Goal: Transaction & Acquisition: Purchase product/service

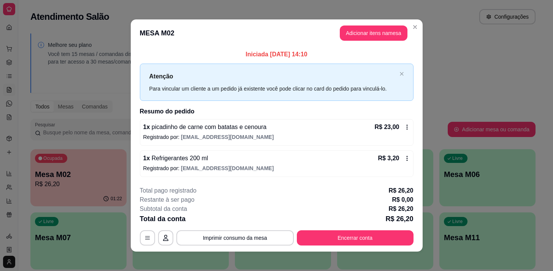
click at [337, 235] on button "Encerrar conta" at bounding box center [355, 237] width 117 height 15
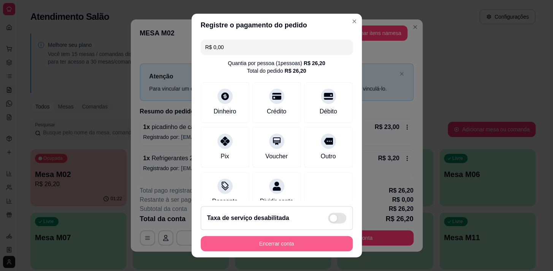
click at [283, 244] on button "Encerrar conta" at bounding box center [277, 243] width 152 height 15
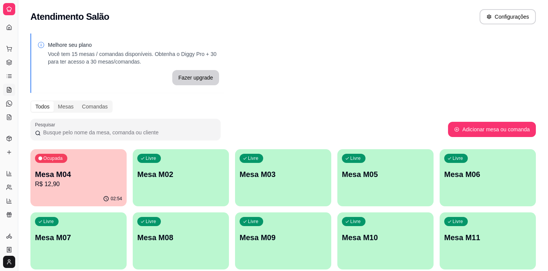
click at [68, 171] on p "Mesa M04" at bounding box center [78, 174] width 87 height 11
click at [193, 184] on div "Livre Mesa M02" at bounding box center [181, 173] width 96 height 48
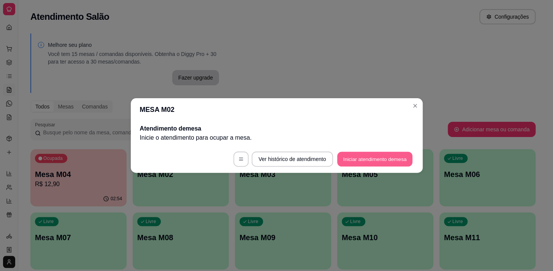
click at [365, 154] on button "Iniciar atendimento de mesa" at bounding box center [374, 159] width 75 height 15
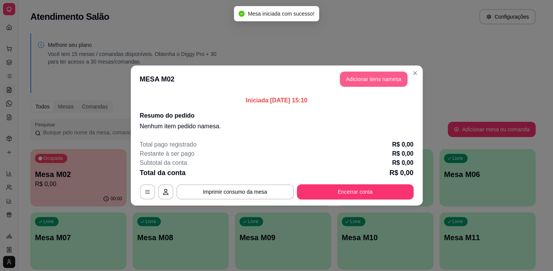
click at [374, 77] on button "Adicionar itens na mesa" at bounding box center [374, 79] width 68 height 15
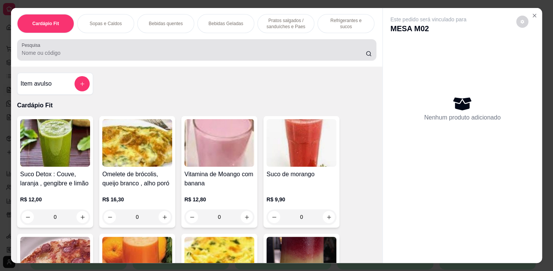
click at [71, 51] on div at bounding box center [197, 49] width 350 height 15
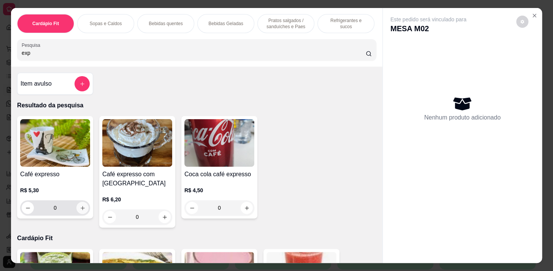
type input "exp"
click at [83, 208] on icon "increase-product-quantity" at bounding box center [83, 208] width 6 height 6
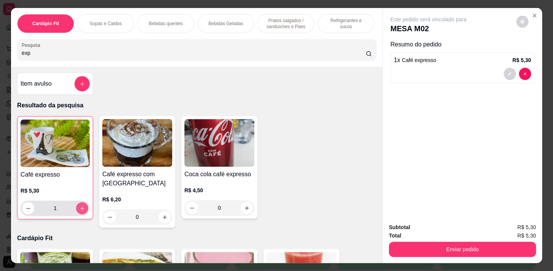
type input "1"
click at [533, 13] on icon "Close" at bounding box center [535, 16] width 6 height 6
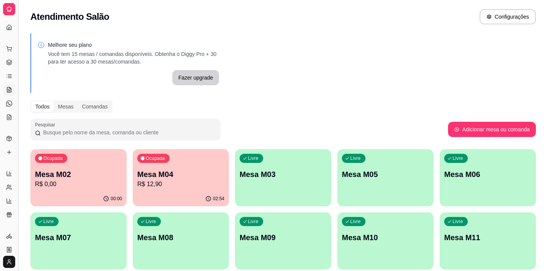
click at [15, 78] on button "Toggle Sidebar" at bounding box center [18, 135] width 6 height 271
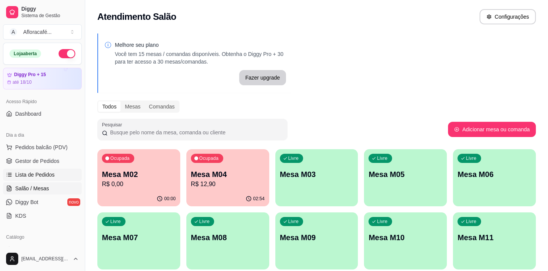
click at [48, 175] on span "Lista de Pedidos" at bounding box center [35, 175] width 40 height 8
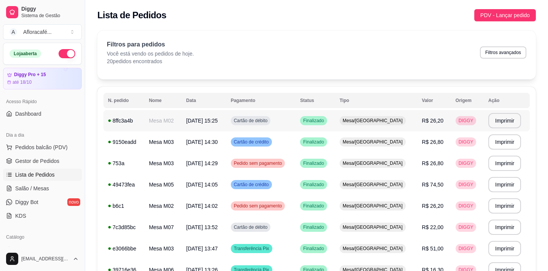
click at [321, 124] on td "Finalizado" at bounding box center [316, 120] width 40 height 21
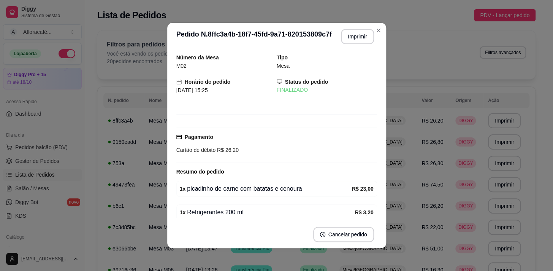
scroll to position [32, 0]
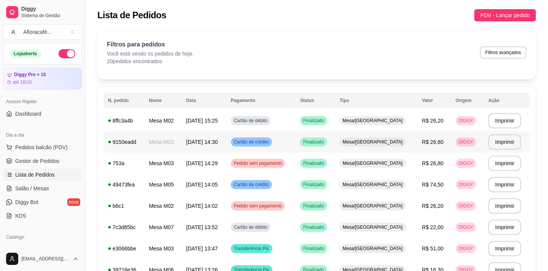
click at [296, 138] on td "Cartão de crédito" at bounding box center [261, 141] width 70 height 21
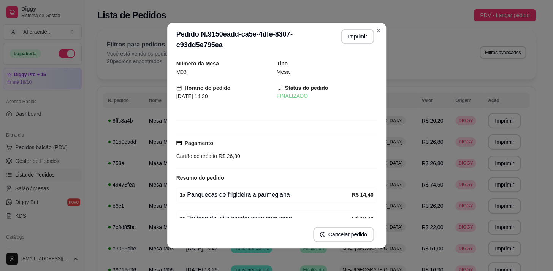
scroll to position [38, 0]
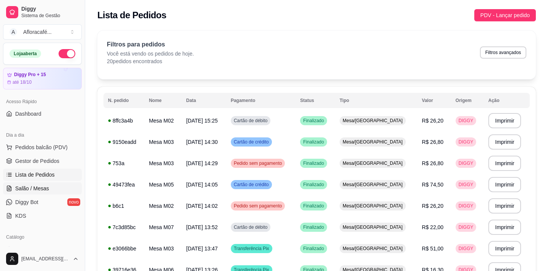
click at [32, 190] on span "Salão / Mesas" at bounding box center [32, 188] width 34 height 8
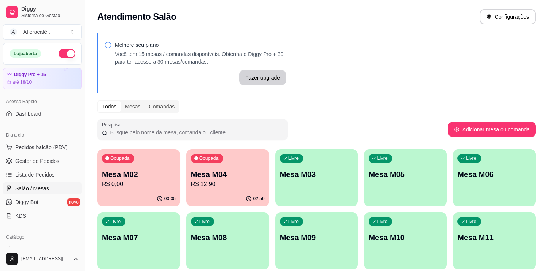
click at [323, 186] on div "Livre Mesa M03" at bounding box center [316, 173] width 83 height 48
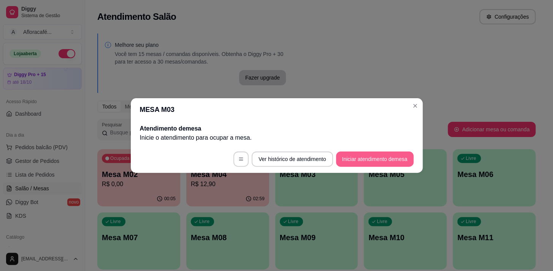
click at [350, 159] on button "Iniciar atendimento de mesa" at bounding box center [375, 158] width 78 height 15
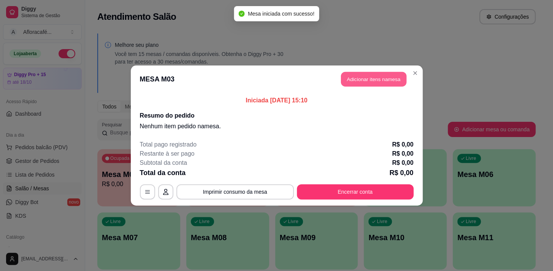
click at [353, 81] on button "Adicionar itens na mesa" at bounding box center [373, 79] width 65 height 15
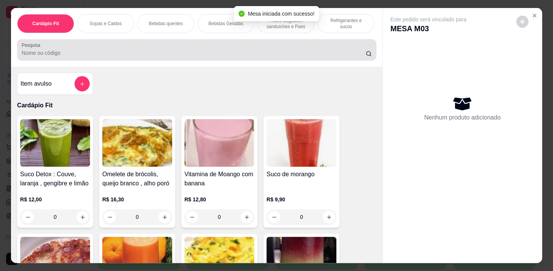
click at [95, 57] on input "Pesquisa" at bounding box center [194, 53] width 344 height 8
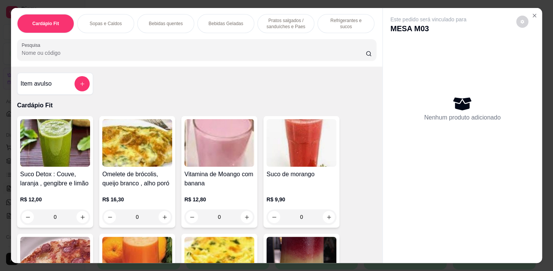
click at [92, 52] on input "Pesquisa" at bounding box center [194, 53] width 344 height 8
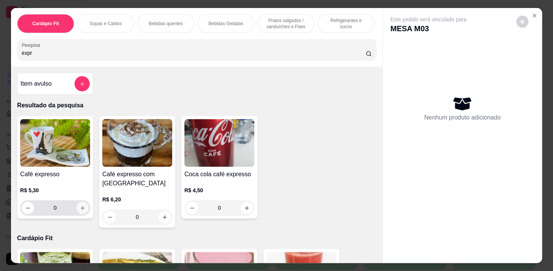
type input "expr"
click at [80, 209] on icon "increase-product-quantity" at bounding box center [83, 208] width 6 height 6
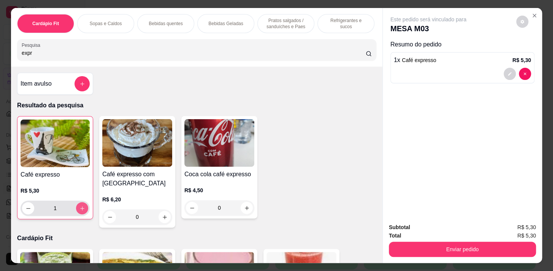
type input "1"
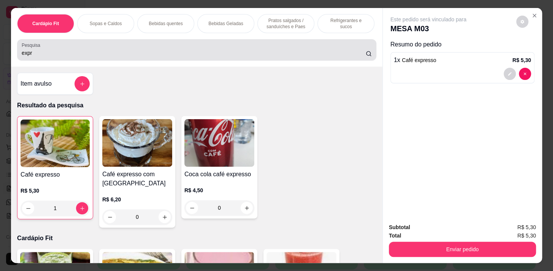
click at [64, 54] on input "expr" at bounding box center [194, 53] width 344 height 8
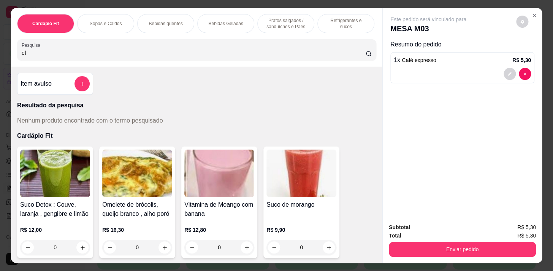
type input "e"
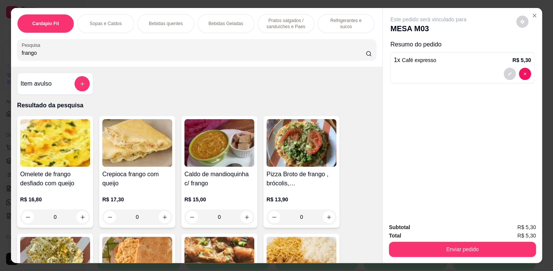
click at [57, 57] on input "frango" at bounding box center [194, 53] width 344 height 8
type input "f"
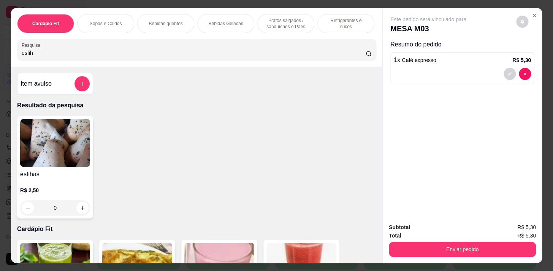
type input "esfih"
click at [82, 208] on div "0" at bounding box center [55, 207] width 70 height 15
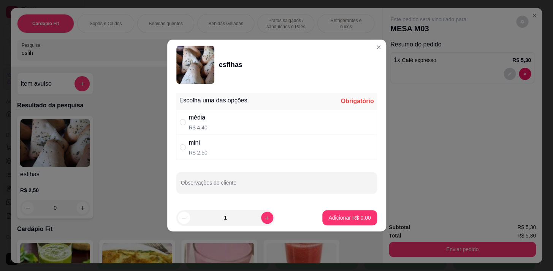
click at [230, 121] on div "média R$ 4,40" at bounding box center [276, 122] width 201 height 25
radio input "true"
click at [339, 219] on p "Adicionar R$ 4,40" at bounding box center [350, 218] width 42 height 8
type input "1"
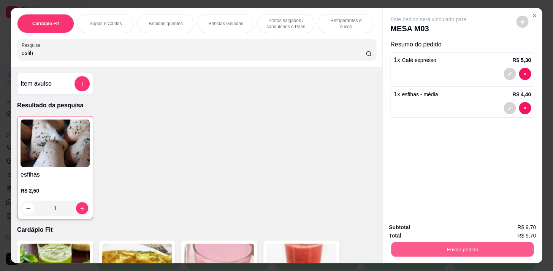
click at [421, 247] on button "Enviar pedido" at bounding box center [462, 249] width 143 height 15
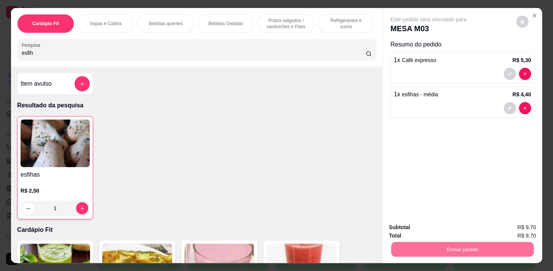
click at [511, 225] on button "Enviar pedido" at bounding box center [516, 228] width 43 height 14
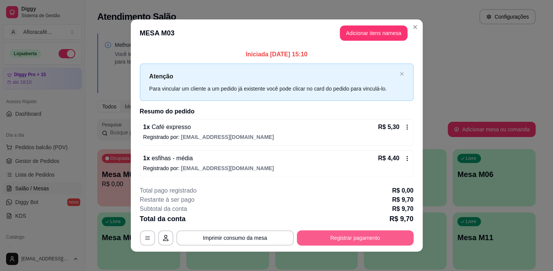
click at [356, 240] on button "Registrar pagamento" at bounding box center [355, 237] width 117 height 15
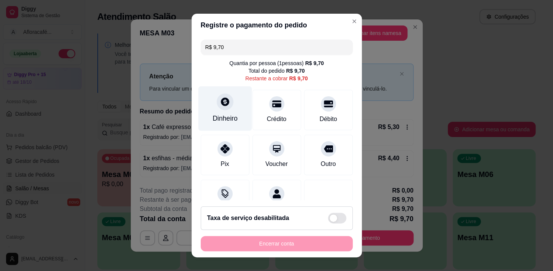
click at [222, 112] on div "Dinheiro" at bounding box center [225, 108] width 54 height 44
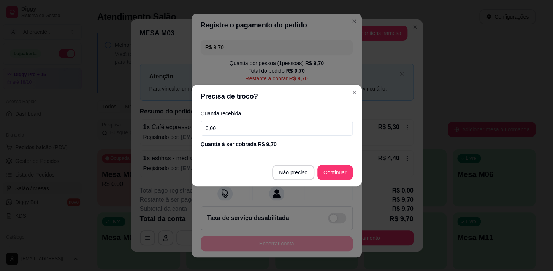
click at [254, 129] on input "0,00" at bounding box center [277, 128] width 152 height 15
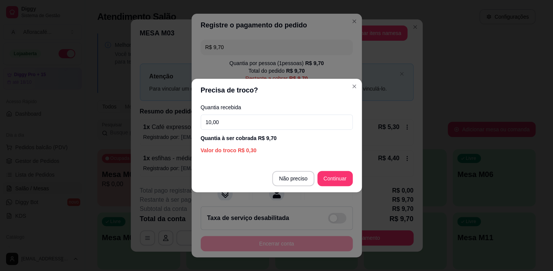
type input "10,00"
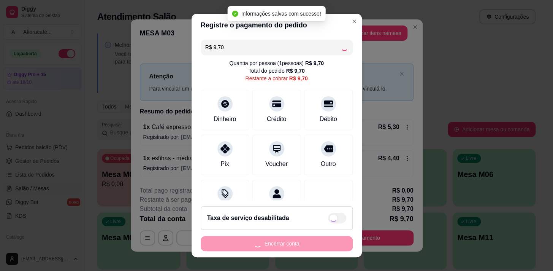
type input "R$ 0,00"
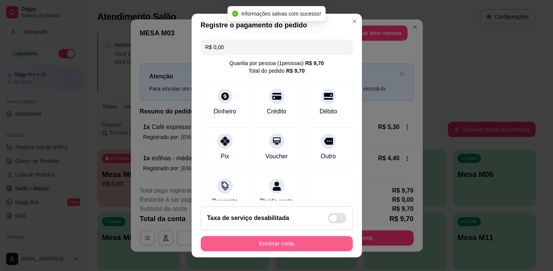
click at [272, 248] on button "Encerrar conta" at bounding box center [277, 243] width 152 height 15
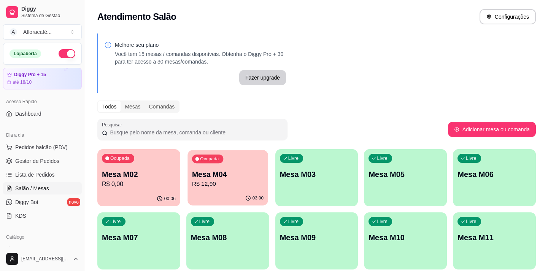
click at [228, 182] on p "R$ 12,90" at bounding box center [228, 184] width 72 height 9
click at [148, 177] on p "Mesa M02" at bounding box center [139, 174] width 74 height 11
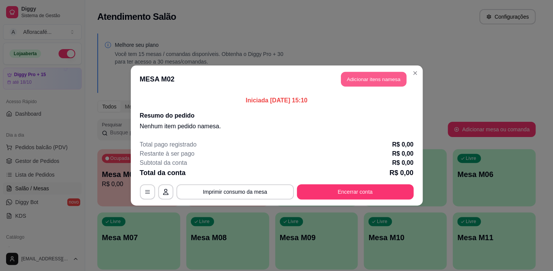
click at [361, 80] on button "Adicionar itens na mesa" at bounding box center [373, 79] width 65 height 15
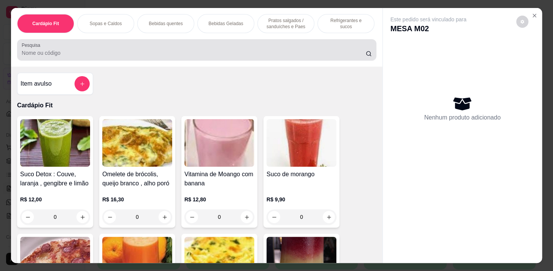
click at [211, 60] on div "Pesquisa" at bounding box center [196, 49] width 359 height 21
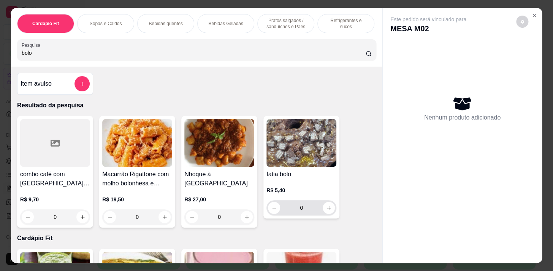
type input "bolo"
click at [319, 215] on input "0" at bounding box center [301, 207] width 43 height 15
click at [326, 211] on icon "increase-product-quantity" at bounding box center [329, 208] width 6 height 6
type input "1"
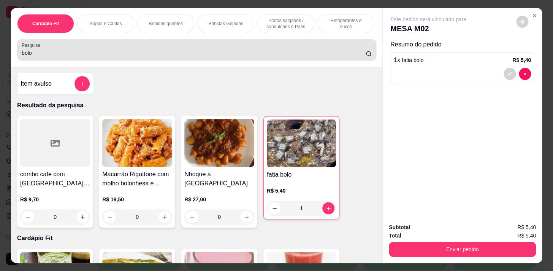
click at [126, 47] on div "bolo" at bounding box center [197, 49] width 350 height 15
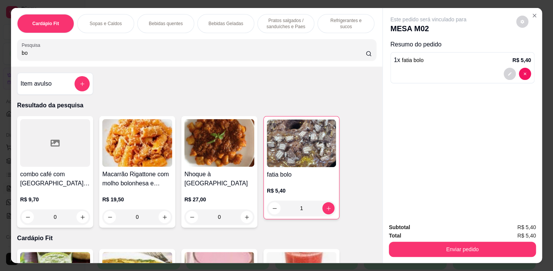
type input "b"
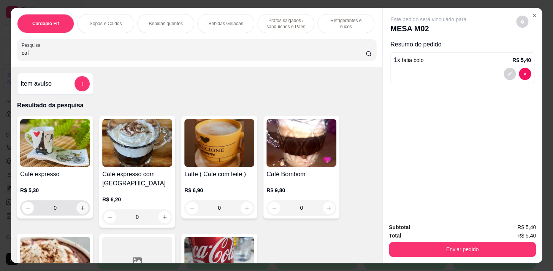
type input "caf"
click at [80, 213] on button "increase-product-quantity" at bounding box center [82, 208] width 12 height 12
type input "1"
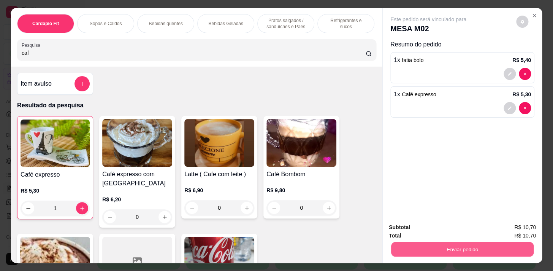
click at [462, 246] on button "Enviar pedido" at bounding box center [462, 249] width 143 height 15
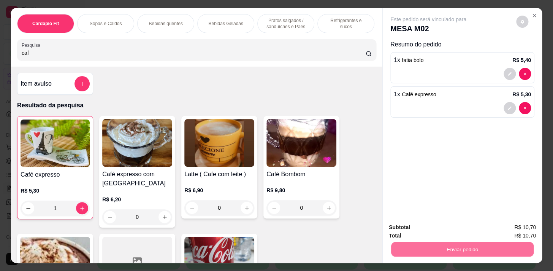
click at [548, 231] on div "Cardápio Fit Sopas e Caldos Bebidas quentes Bebidas Geladas Pratos salgados / s…" at bounding box center [276, 135] width 553 height 271
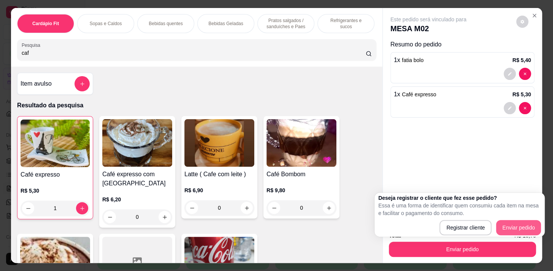
click at [531, 227] on span "R$ 10,70" at bounding box center [526, 227] width 22 height 8
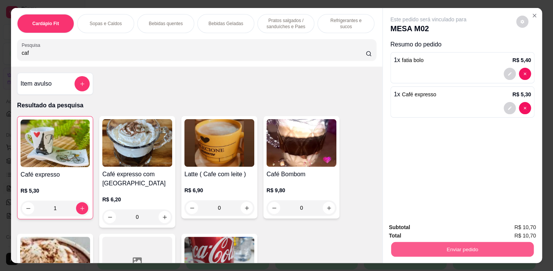
click at [489, 246] on button "Enviar pedido" at bounding box center [462, 249] width 143 height 15
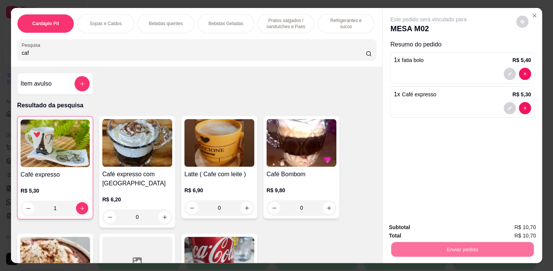
click at [525, 227] on button "Enviar pedido" at bounding box center [517, 228] width 42 height 14
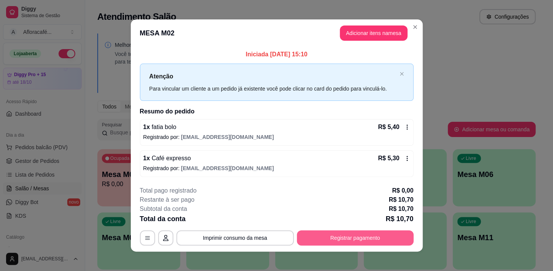
click at [367, 229] on div "**********" at bounding box center [277, 215] width 274 height 59
click at [369, 234] on button "Registrar pagamento" at bounding box center [355, 237] width 117 height 15
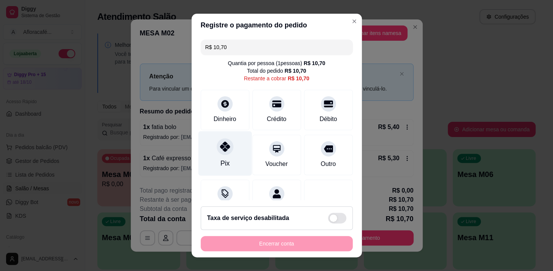
click at [224, 156] on div "Pix" at bounding box center [225, 153] width 54 height 44
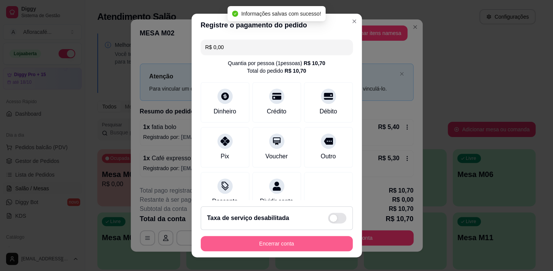
type input "R$ 0,00"
click at [270, 236] on button "Encerrar conta" at bounding box center [277, 243] width 152 height 15
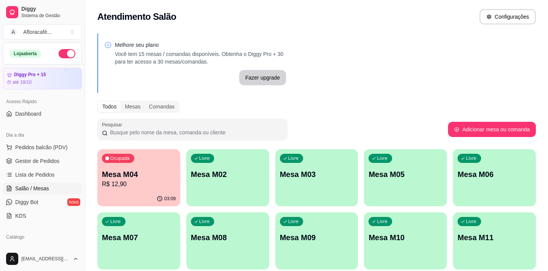
click at [254, 182] on div "Livre Mesa M02" at bounding box center [227, 173] width 83 height 48
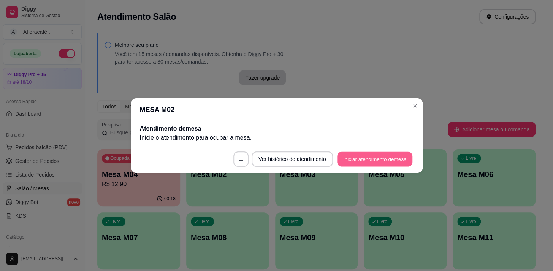
click at [350, 153] on button "Iniciar atendimento de mesa" at bounding box center [374, 159] width 75 height 15
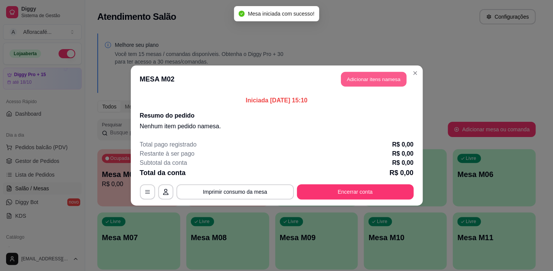
click at [356, 74] on button "Adicionar itens na mesa" at bounding box center [373, 79] width 65 height 15
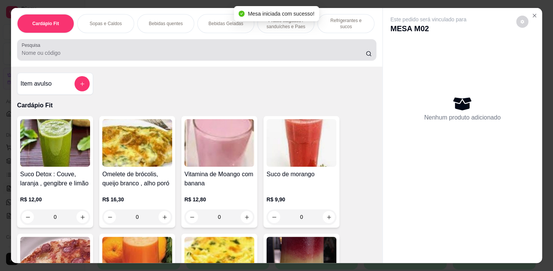
click at [115, 52] on input "Pesquisa" at bounding box center [194, 53] width 344 height 8
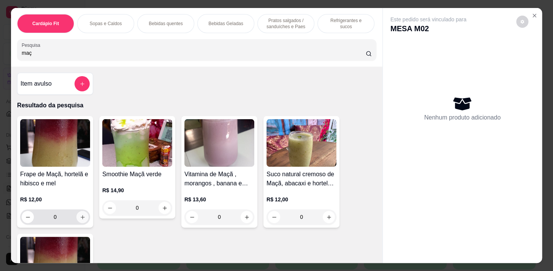
type input "maç"
click at [80, 219] on icon "increase-product-quantity" at bounding box center [83, 217] width 6 height 6
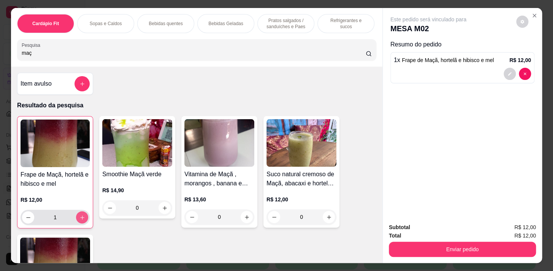
type input "1"
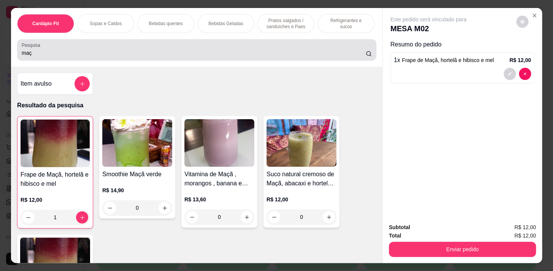
click at [127, 53] on input "maç" at bounding box center [194, 53] width 344 height 8
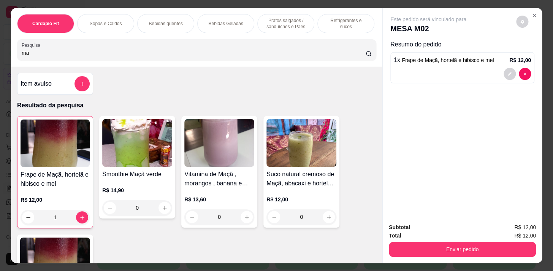
type input "m"
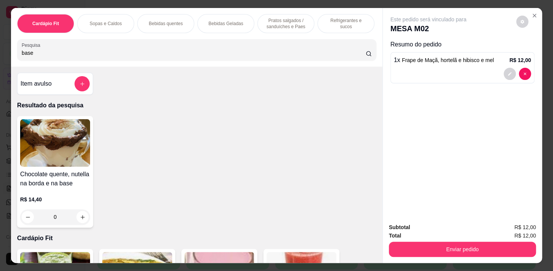
type input "base"
click at [79, 217] on div "0" at bounding box center [55, 216] width 70 height 15
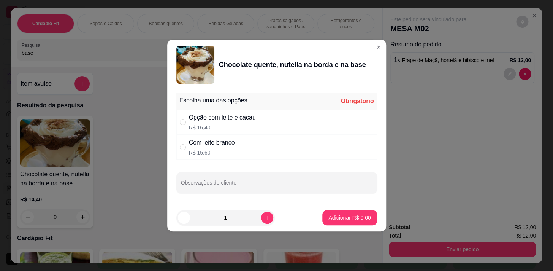
click at [203, 130] on p "R$ 16,40" at bounding box center [222, 128] width 67 height 8
radio input "true"
click at [354, 211] on button "Adicionar R$ 16,40" at bounding box center [347, 217] width 57 height 15
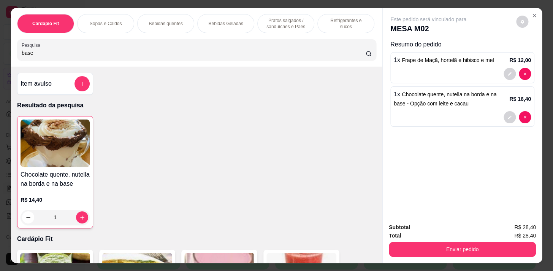
type input "1"
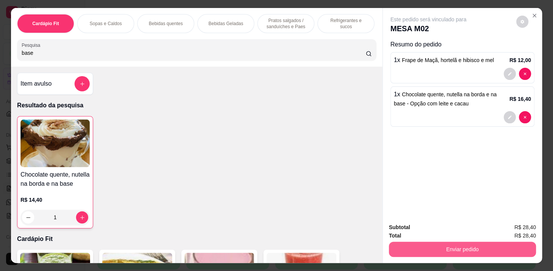
click at [410, 250] on button "Enviar pedido" at bounding box center [462, 249] width 147 height 15
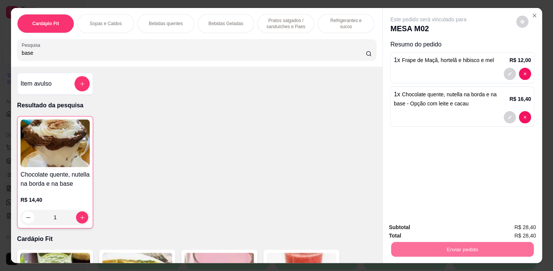
click at [516, 226] on button "Enviar pedido" at bounding box center [517, 228] width 42 height 14
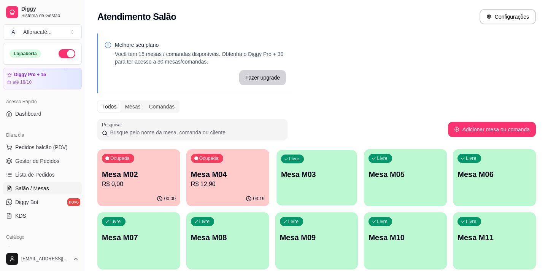
click at [312, 174] on p "Mesa M03" at bounding box center [317, 174] width 72 height 10
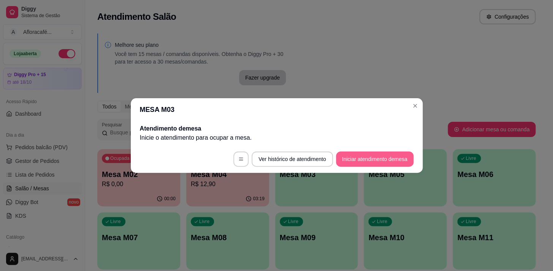
click at [363, 161] on button "Iniciar atendimento de mesa" at bounding box center [375, 158] width 78 height 15
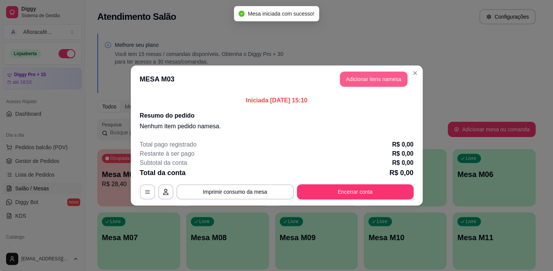
click at [364, 81] on button "Adicionar itens na mesa" at bounding box center [374, 79] width 68 height 15
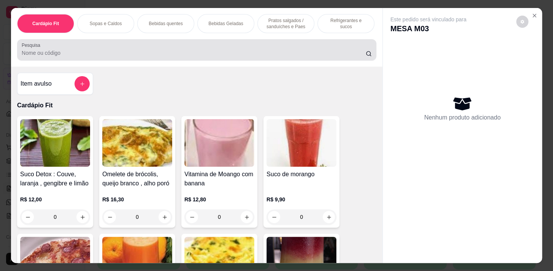
click at [154, 54] on input "Pesquisa" at bounding box center [194, 53] width 344 height 8
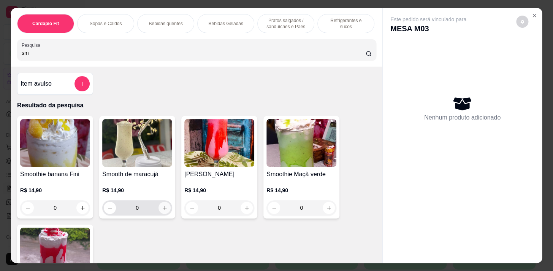
type input "sm"
click at [162, 213] on button "increase-product-quantity" at bounding box center [165, 208] width 12 height 12
type input "1"
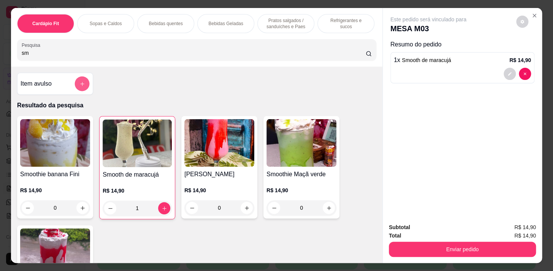
click at [82, 87] on icon "add-separate-item" at bounding box center [82, 84] width 6 height 6
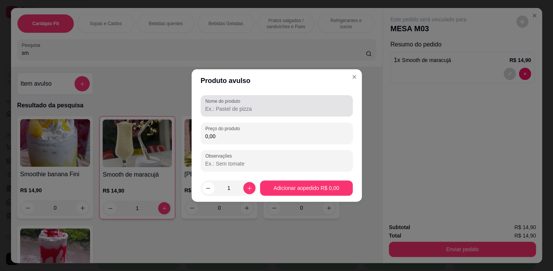
click at [261, 113] on div "Nome do produto" at bounding box center [277, 105] width 152 height 21
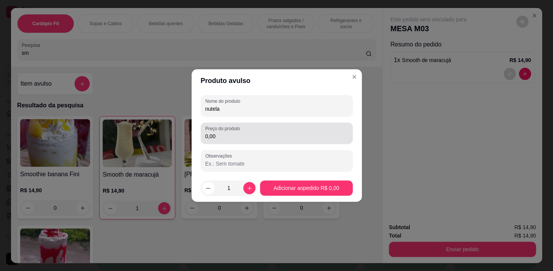
type input "nutela"
click at [254, 132] on input "0,00" at bounding box center [276, 136] width 143 height 8
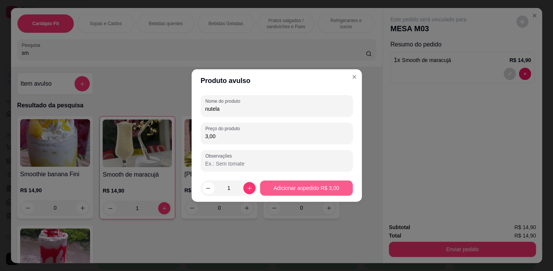
type input "3,00"
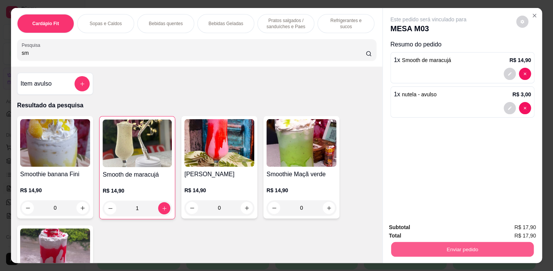
click at [425, 251] on button "Enviar pedido" at bounding box center [462, 249] width 143 height 15
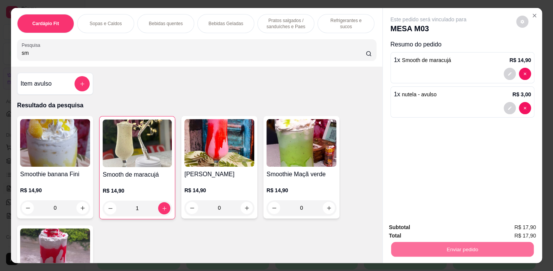
click at [518, 223] on button "Enviar pedido" at bounding box center [517, 228] width 42 height 14
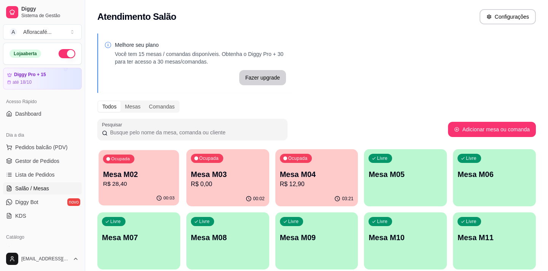
click at [132, 174] on p "Mesa M02" at bounding box center [139, 174] width 72 height 10
click at [301, 190] on div "Ocupada Mesa M04 R$ 12,90" at bounding box center [316, 170] width 80 height 41
click at [196, 200] on div "00:08" at bounding box center [227, 198] width 83 height 15
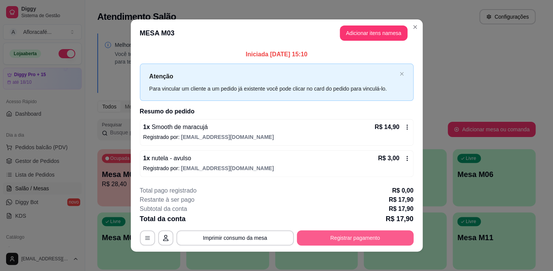
click at [339, 236] on button "Registrar pagamento" at bounding box center [355, 237] width 117 height 15
click at [368, 23] on header "MESA M03 Adicionar itens na mesa" at bounding box center [277, 32] width 292 height 27
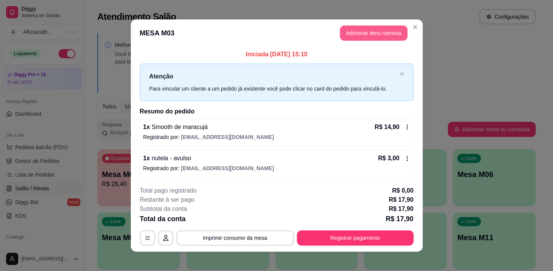
click at [363, 29] on button "Adicionar itens na mesa" at bounding box center [374, 32] width 68 height 15
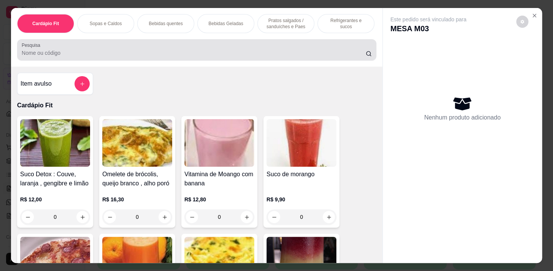
click at [117, 57] on input "Pesquisa" at bounding box center [194, 53] width 344 height 8
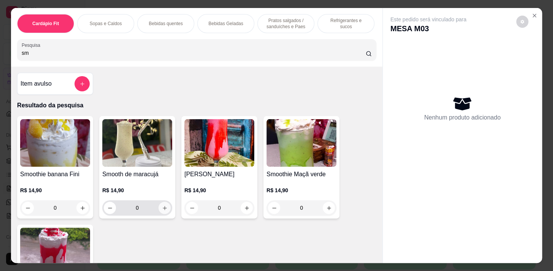
type input "sm"
click at [162, 211] on icon "increase-product-quantity" at bounding box center [165, 208] width 6 height 6
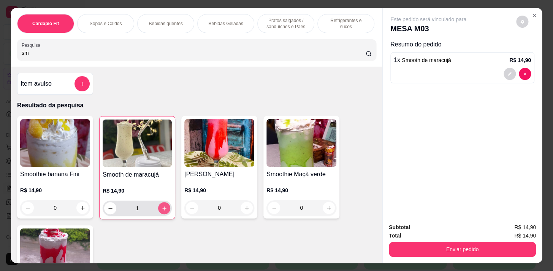
type input "1"
click at [87, 87] on button "add-separate-item" at bounding box center [82, 83] width 15 height 15
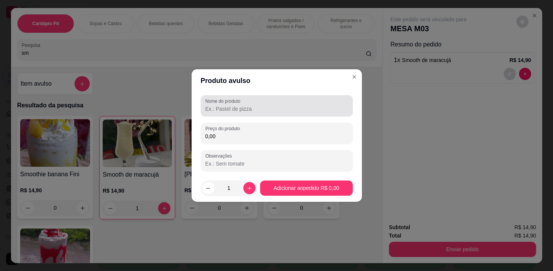
click at [215, 108] on input "Nome do produto" at bounding box center [276, 109] width 143 height 8
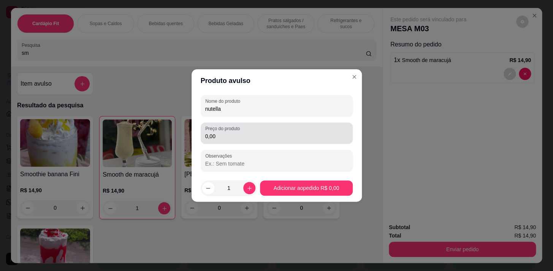
type input "nutella"
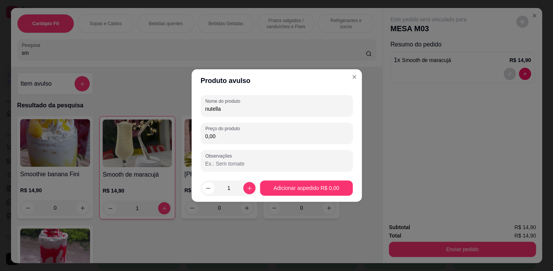
click at [221, 138] on input "0,00" at bounding box center [276, 136] width 143 height 8
type input "3,00"
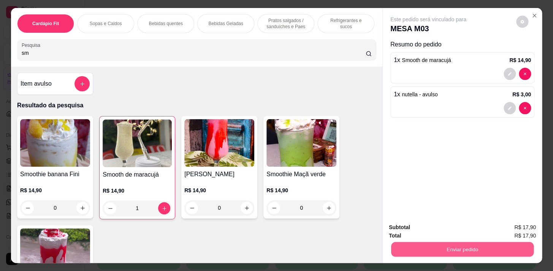
click at [447, 243] on button "Enviar pedido" at bounding box center [462, 249] width 143 height 15
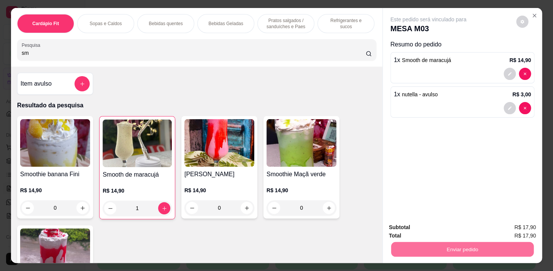
click at [502, 225] on button "Enviar pedido" at bounding box center [517, 228] width 42 height 14
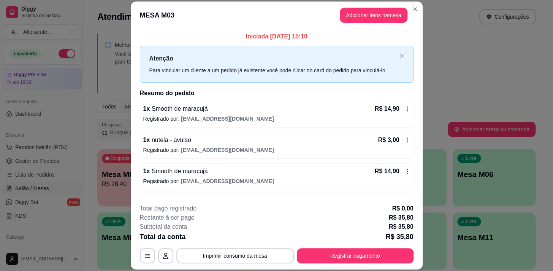
scroll to position [25, 0]
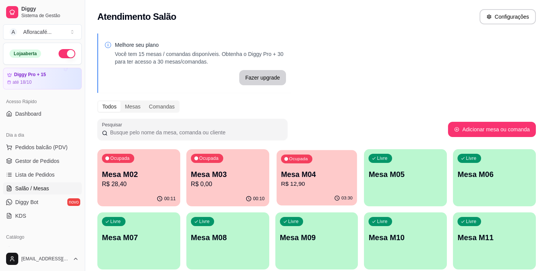
click at [320, 176] on p "Mesa M04" at bounding box center [317, 174] width 72 height 10
click at [146, 182] on p "R$ 28,40" at bounding box center [139, 184] width 74 height 9
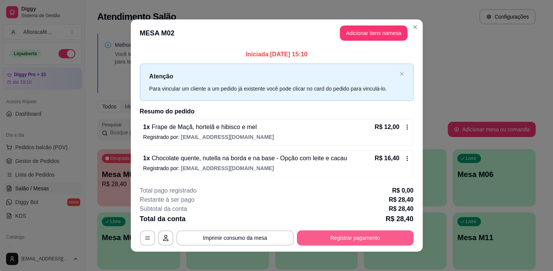
click at [340, 238] on button "Registrar pagamento" at bounding box center [355, 237] width 117 height 15
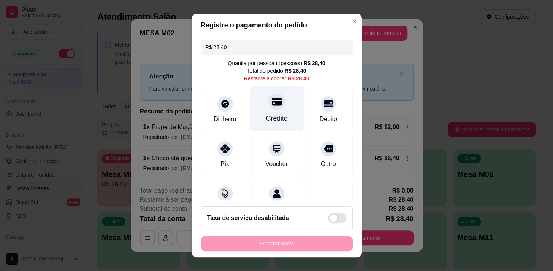
click at [266, 115] on div "Crédito" at bounding box center [277, 118] width 22 height 10
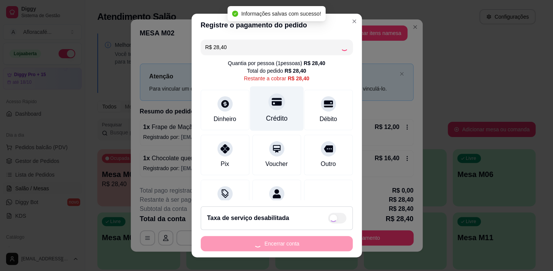
type input "R$ 0,00"
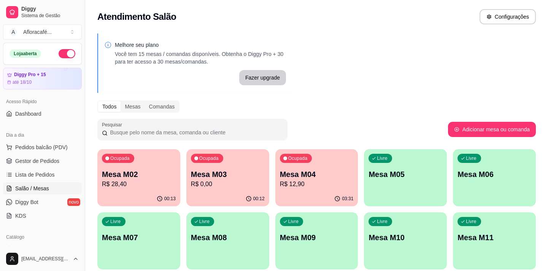
click at [387, 180] on div "Livre Mesa M05" at bounding box center [405, 173] width 83 height 48
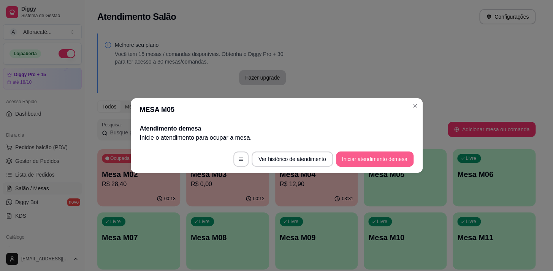
click at [359, 158] on button "Iniciar atendimento de mesa" at bounding box center [375, 158] width 78 height 15
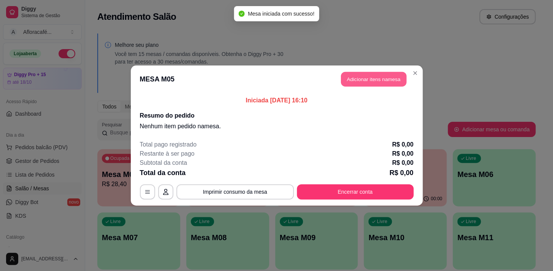
click at [350, 78] on button "Adicionar itens na mesa" at bounding box center [373, 79] width 65 height 15
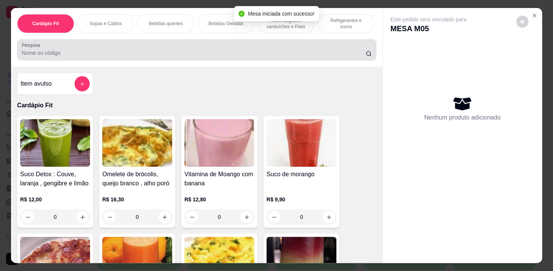
click at [162, 48] on div at bounding box center [197, 49] width 350 height 15
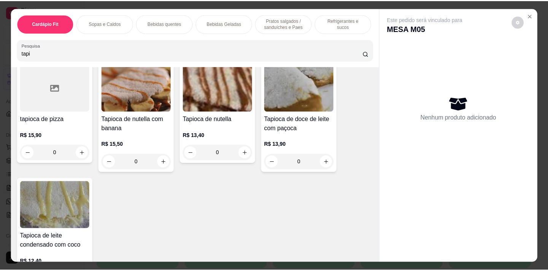
scroll to position [242, 0]
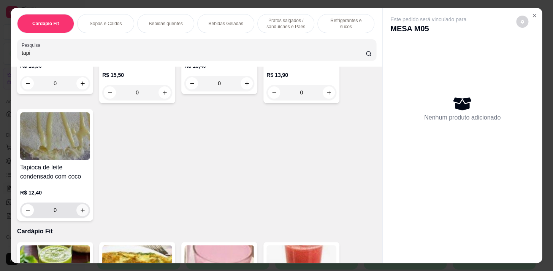
type input "tapi"
click at [82, 213] on icon "increase-product-quantity" at bounding box center [83, 210] width 6 height 6
type input "2"
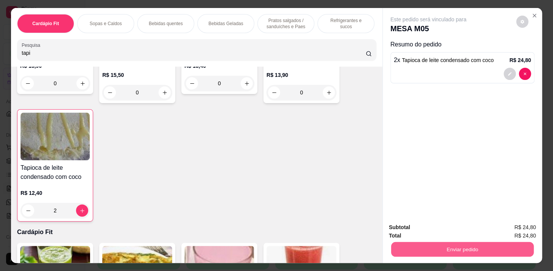
click at [472, 249] on button "Enviar pedido" at bounding box center [462, 249] width 143 height 15
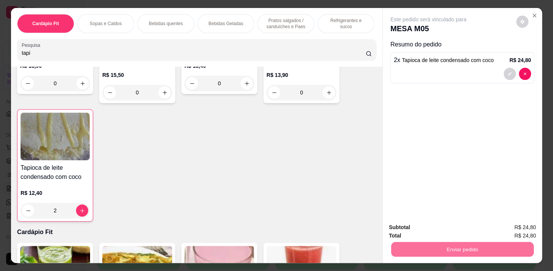
click at [512, 225] on button "Enviar pedido" at bounding box center [516, 228] width 43 height 14
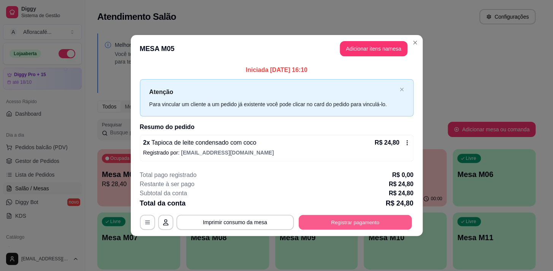
click at [333, 220] on button "Registrar pagamento" at bounding box center [355, 222] width 113 height 15
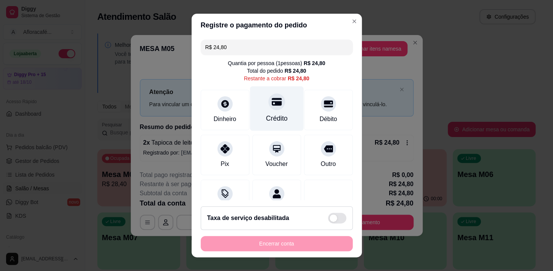
click at [276, 116] on div "Crédito" at bounding box center [277, 118] width 22 height 10
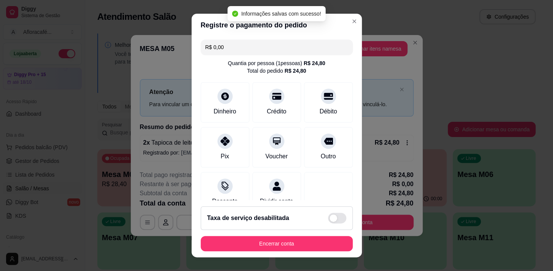
type input "R$ 0,00"
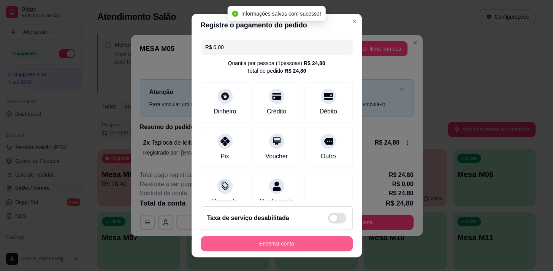
click at [297, 244] on button "Encerrar conta" at bounding box center [277, 243] width 152 height 15
